Goal: Information Seeking & Learning: Find contact information

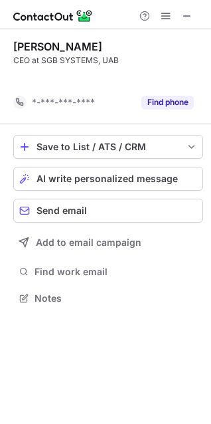
scroll to position [268, 211]
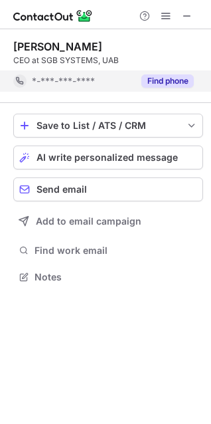
click at [152, 82] on button "Find phone" at bounding box center [168, 80] width 53 height 13
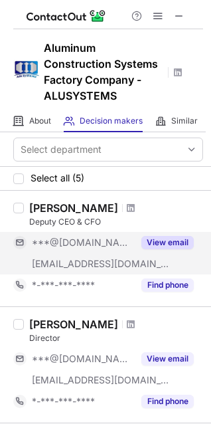
click at [176, 244] on button "View email" at bounding box center [168, 242] width 53 height 13
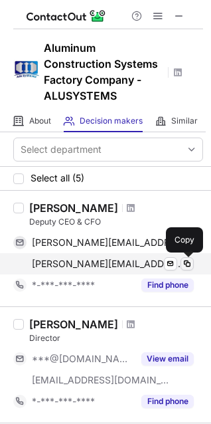
click at [187, 262] on span at bounding box center [187, 264] width 11 height 11
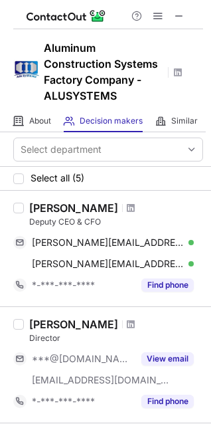
drag, startPoint x: 31, startPoint y: 209, endPoint x: 116, endPoint y: 207, distance: 85.1
click at [116, 207] on div "Ahmed El-awady" at bounding box center [73, 208] width 89 height 13
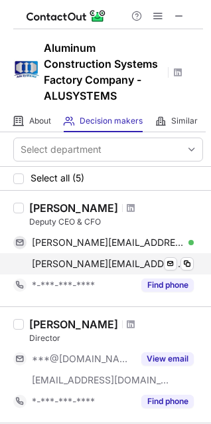
copy div "Ahmed El-awady"
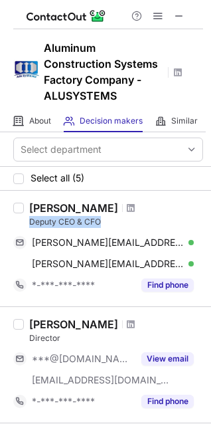
drag, startPoint x: 29, startPoint y: 223, endPoint x: 102, endPoint y: 223, distance: 73.2
click at [102, 223] on div "Ahmed El-awady Deputy CEO & CFO ahmed.awady@hotmail.com Verified Send email Cop…" at bounding box center [114, 249] width 180 height 94
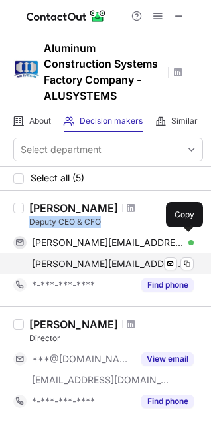
copy div "Deputy CEO & CFO"
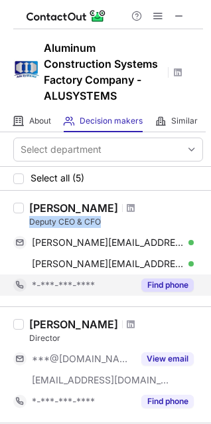
click at [178, 284] on button "Find phone" at bounding box center [168, 285] width 53 height 13
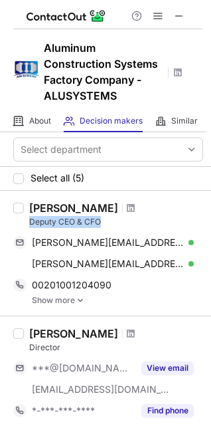
click at [80, 299] on img at bounding box center [80, 300] width 8 height 9
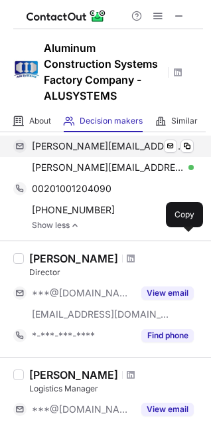
scroll to position [133, 0]
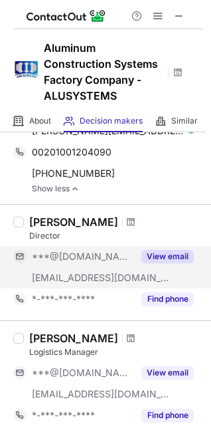
click at [171, 258] on button "View email" at bounding box center [168, 256] width 53 height 13
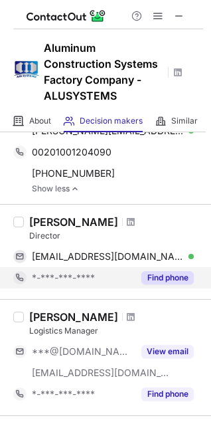
click at [178, 279] on button "Find phone" at bounding box center [168, 277] width 53 height 13
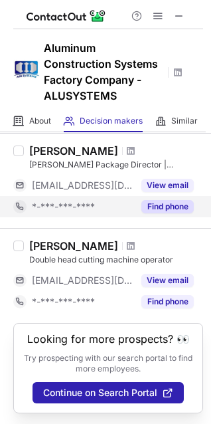
scroll to position [428, 0]
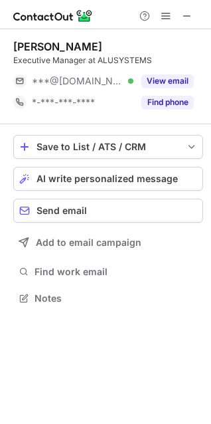
scroll to position [289, 211]
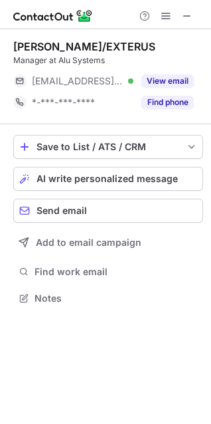
scroll to position [289, 211]
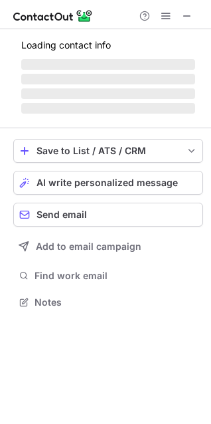
scroll to position [289, 211]
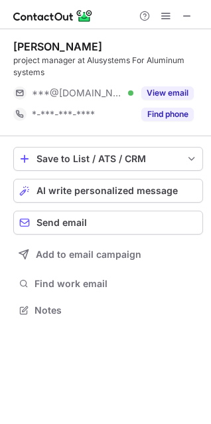
scroll to position [301, 211]
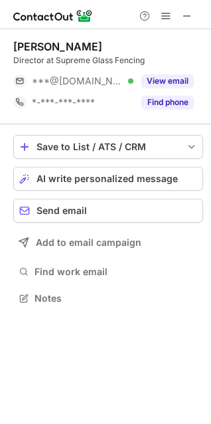
scroll to position [289, 211]
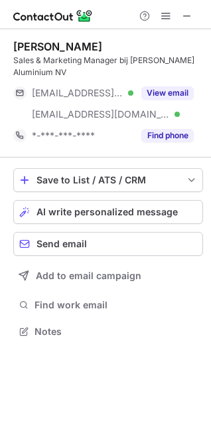
scroll to position [323, 211]
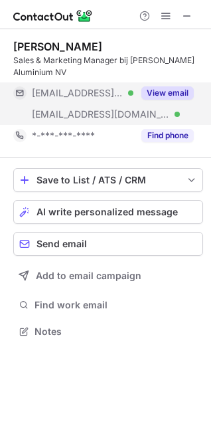
click at [168, 94] on button "View email" at bounding box center [168, 92] width 53 height 13
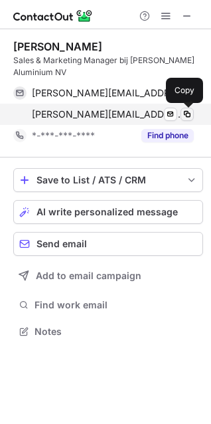
click at [188, 112] on span at bounding box center [187, 114] width 11 height 11
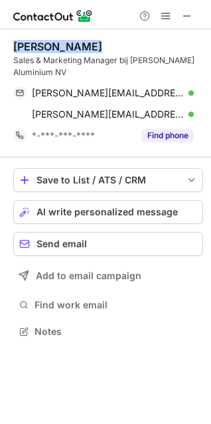
drag, startPoint x: 88, startPoint y: 49, endPoint x: 9, endPoint y: 37, distance: 79.9
click at [9, 37] on div "Christophe R. Sales & Marketing Manager bij Claerhout Aluminium NV christophe.r…" at bounding box center [105, 190] width 211 height 323
copy div "Christophe R."
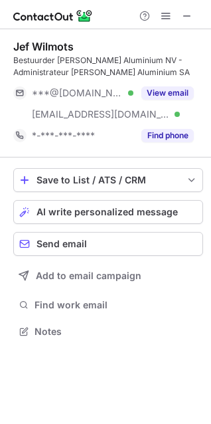
scroll to position [323, 211]
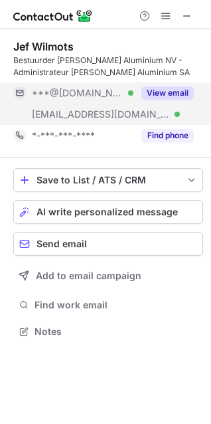
click at [170, 92] on button "View email" at bounding box center [168, 92] width 53 height 13
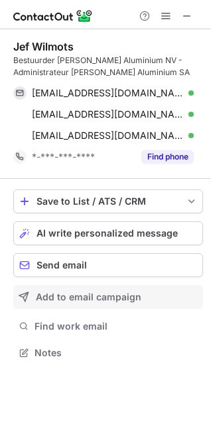
scroll to position [344, 211]
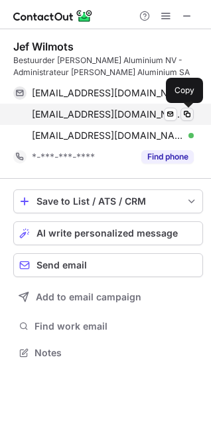
click at [190, 112] on span at bounding box center [187, 114] width 11 height 11
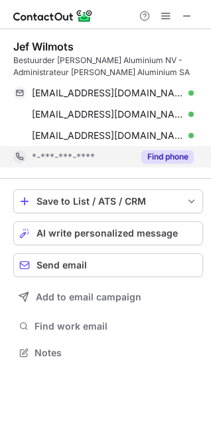
click at [166, 154] on button "Find phone" at bounding box center [168, 156] width 53 height 13
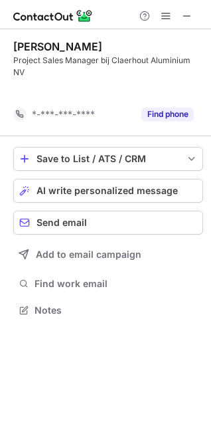
scroll to position [280, 211]
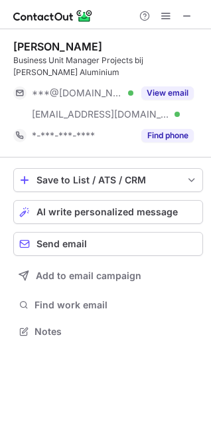
scroll to position [323, 211]
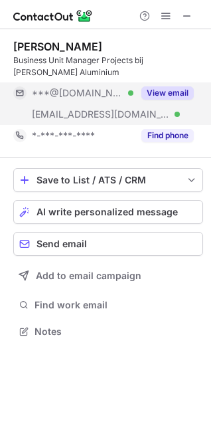
click at [164, 96] on button "View email" at bounding box center [168, 92] width 53 height 13
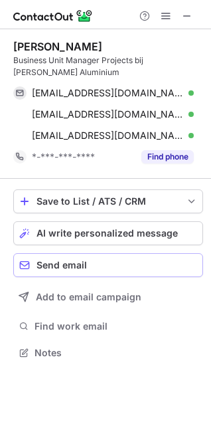
scroll to position [344, 211]
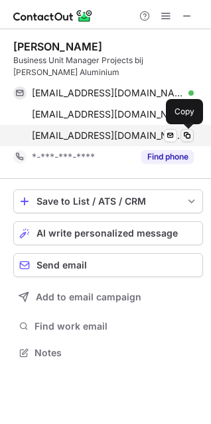
click at [188, 134] on span at bounding box center [187, 135] width 11 height 11
